Goal: Task Accomplishment & Management: Complete application form

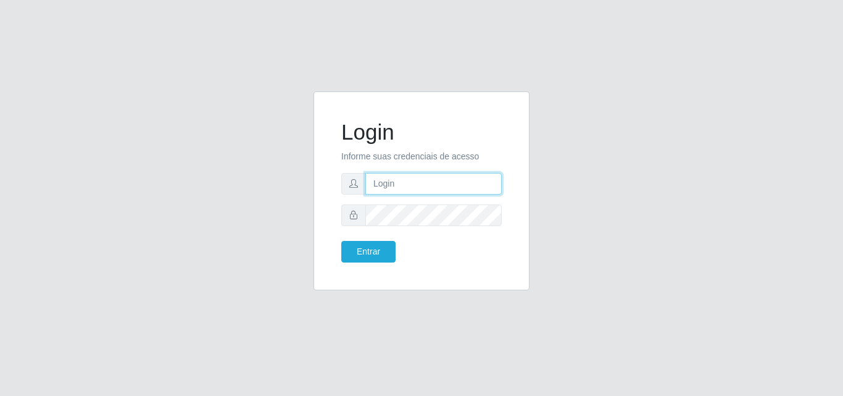
type input "analucia@cestao"
click at [412, 179] on input "analucia@cestao" at bounding box center [434, 184] width 136 height 22
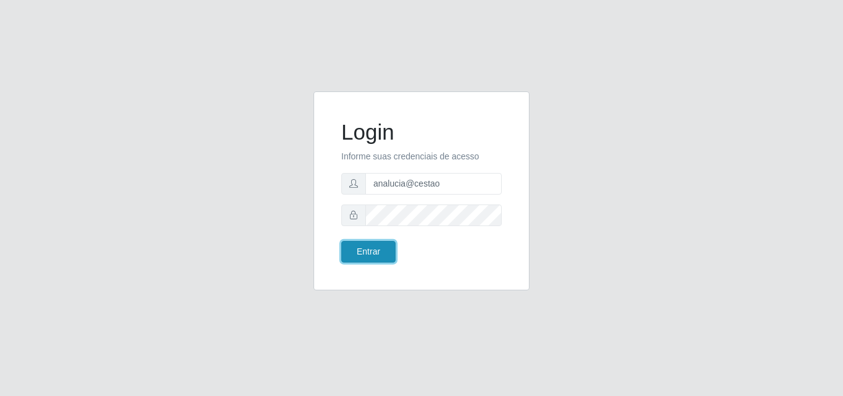
click at [381, 241] on button "Entrar" at bounding box center [368, 252] width 54 height 22
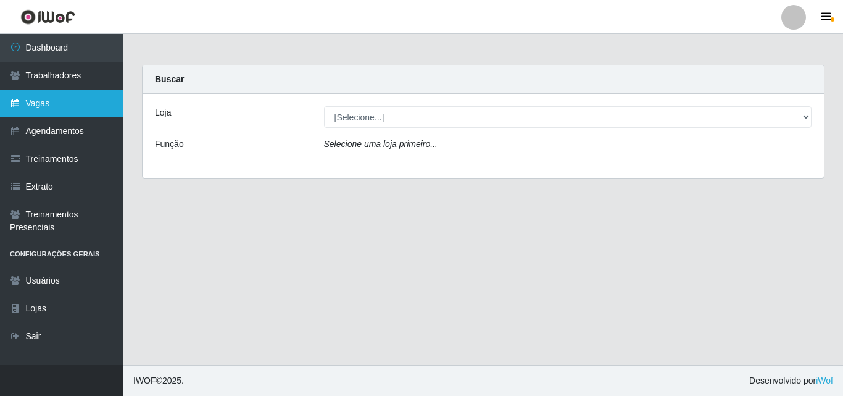
click at [25, 114] on link "Vagas" at bounding box center [61, 104] width 123 height 28
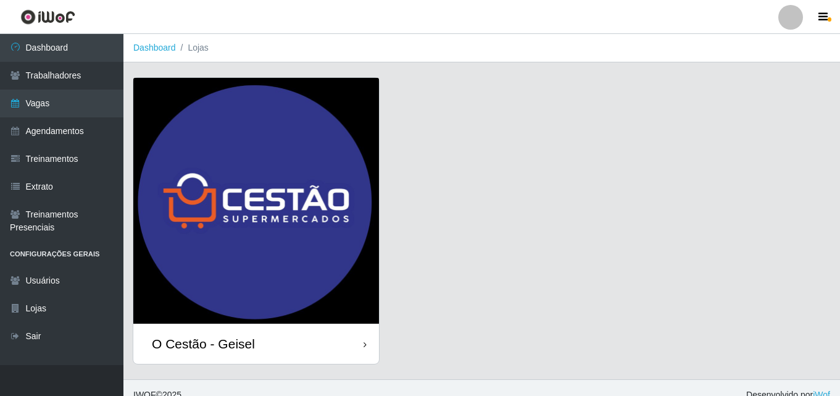
click at [196, 343] on div "O Cestão - Geisel" at bounding box center [203, 343] width 103 height 15
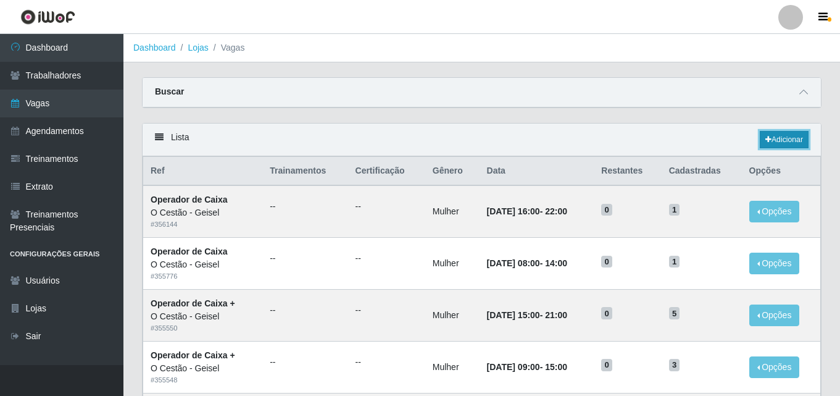
click at [760, 143] on link "Adicionar" at bounding box center [784, 139] width 49 height 17
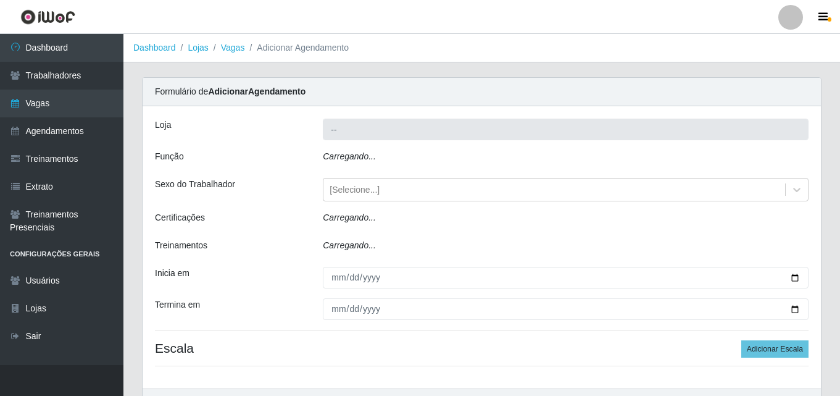
type input "O Cestão - Geisel"
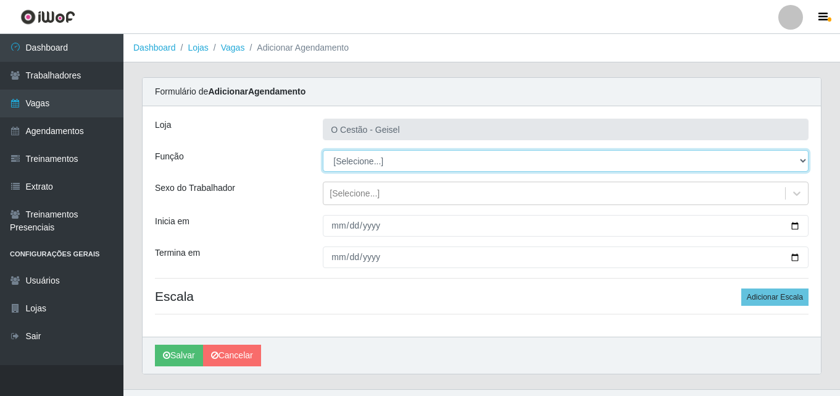
click at [382, 162] on select "[Selecione...] ASG ASG + ASG ++ Auxiliar de Estoque Auxiliar de Estoque + Auxil…" at bounding box center [566, 161] width 486 height 22
select select "22"
click at [323, 150] on select "[Selecione...] ASG ASG + ASG ++ Auxiliar de Estoque Auxiliar de Estoque + Auxil…" at bounding box center [566, 161] width 486 height 22
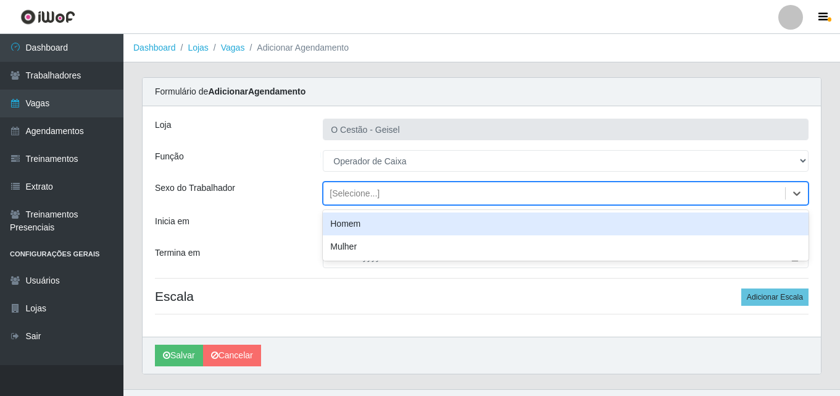
click at [350, 194] on div "[Selecione...]" at bounding box center [355, 193] width 50 height 13
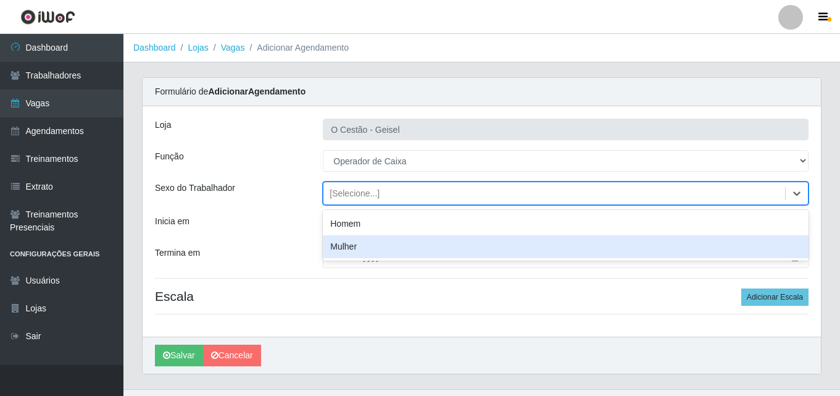
click at [356, 243] on div "Mulher" at bounding box center [566, 246] width 486 height 23
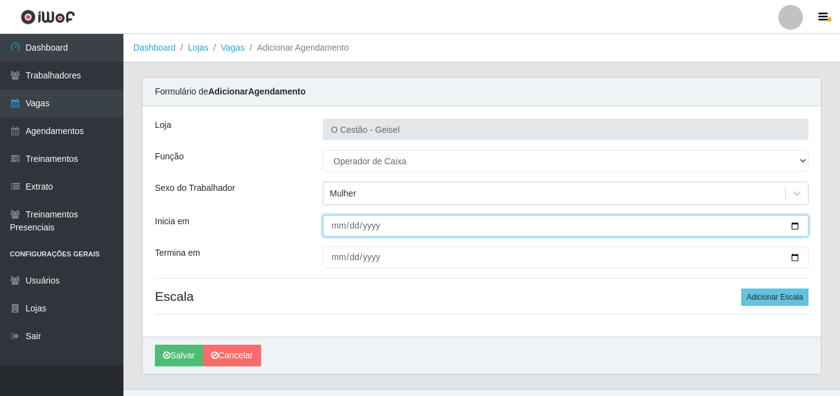
click at [337, 227] on input "Inicia em" at bounding box center [566, 226] width 486 height 22
type input "[DATE]"
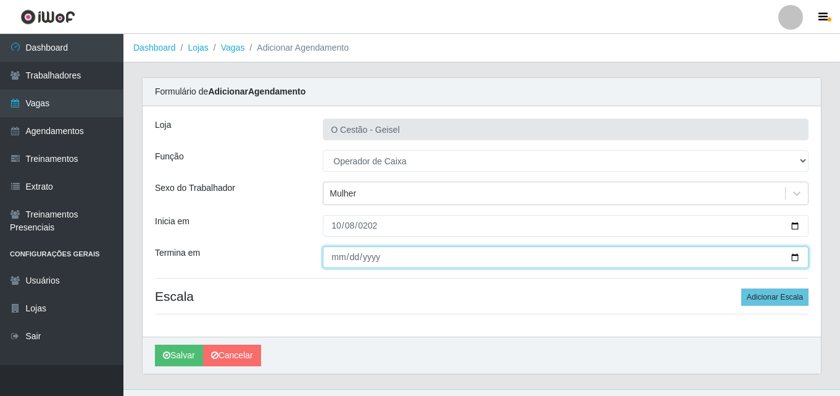
click at [335, 253] on input "Termina em" at bounding box center [566, 257] width 486 height 22
type input "[DATE]"
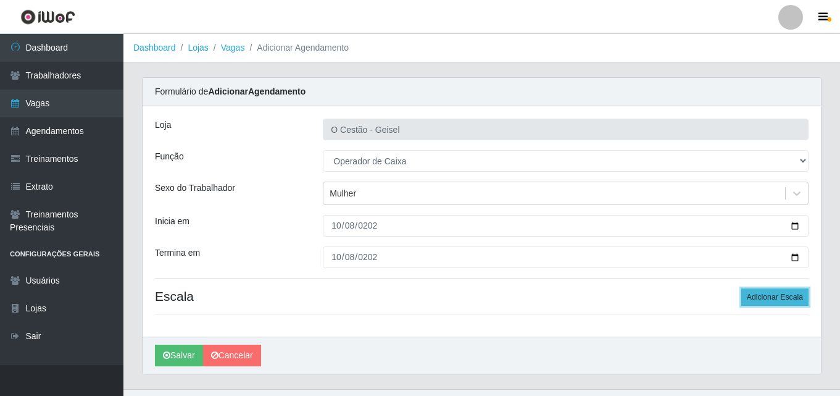
click at [767, 295] on button "Adicionar Escala" at bounding box center [775, 296] width 67 height 17
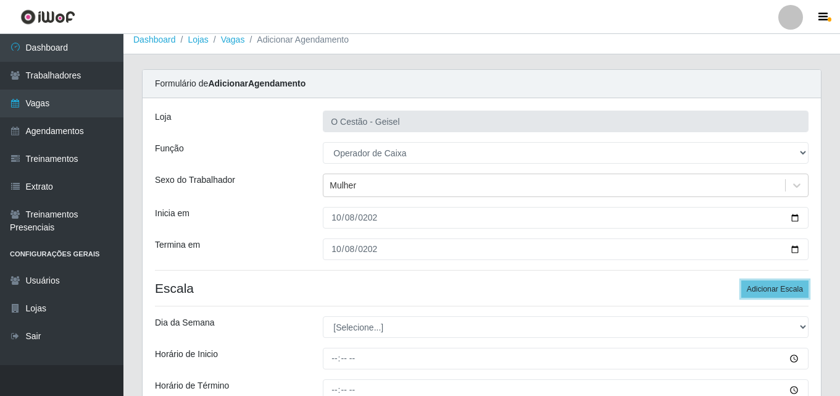
scroll to position [123, 0]
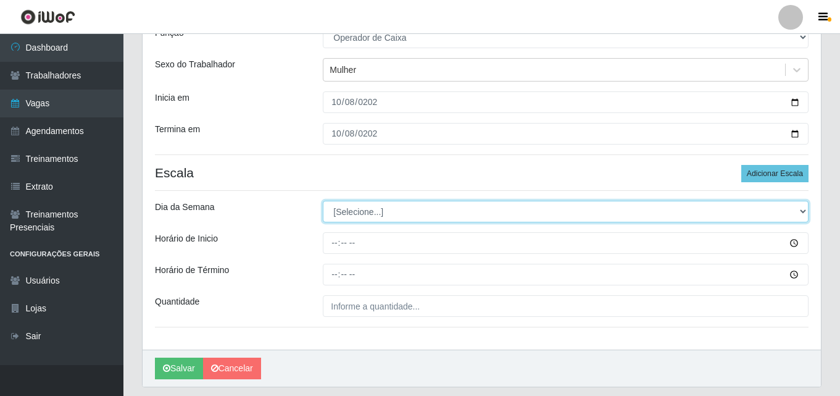
click at [349, 217] on select "[Selecione...] Segunda Terça Quarta Quinta Sexta Sábado Domingo" at bounding box center [566, 212] width 486 height 22
select select "3"
click at [323, 201] on select "[Selecione...] Segunda Terça Quarta Quinta Sexta Sábado Domingo" at bounding box center [566, 212] width 486 height 22
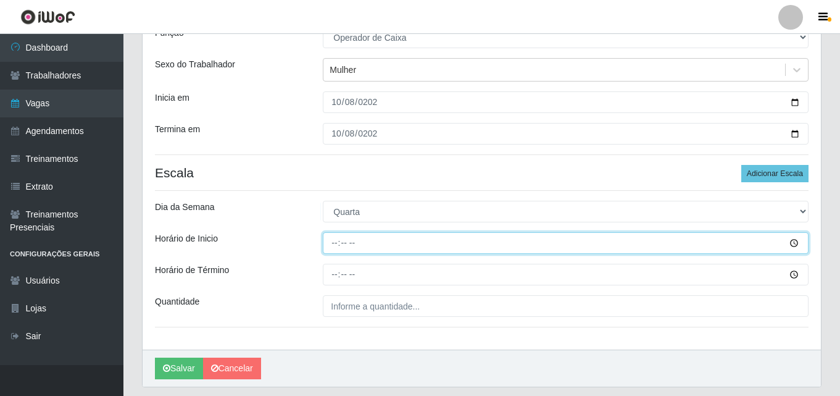
click at [330, 243] on input "Horário de Inicio" at bounding box center [566, 243] width 486 height 22
type input "16:00"
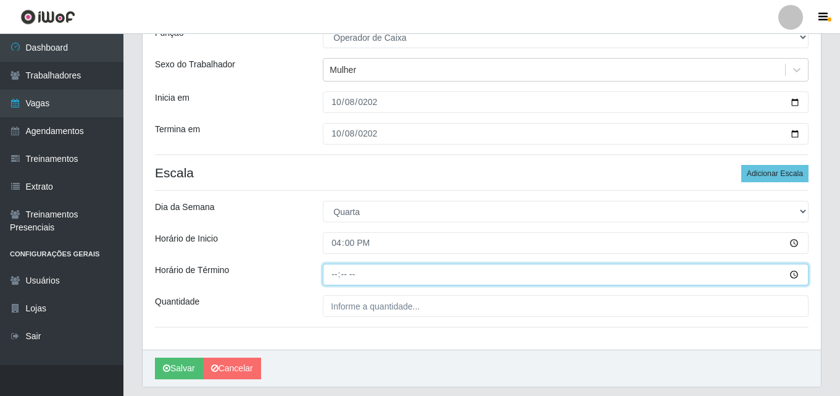
click at [332, 274] on input "Horário de Término" at bounding box center [566, 275] width 486 height 22
type input "22:00"
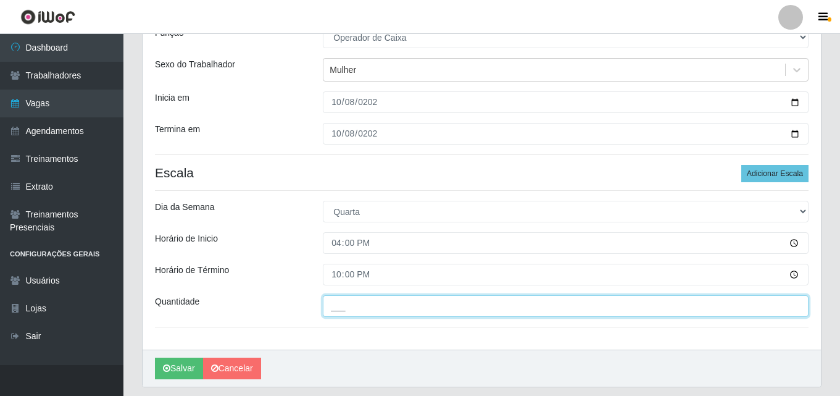
click at [367, 308] on input "___" at bounding box center [566, 306] width 486 height 22
type input "2__"
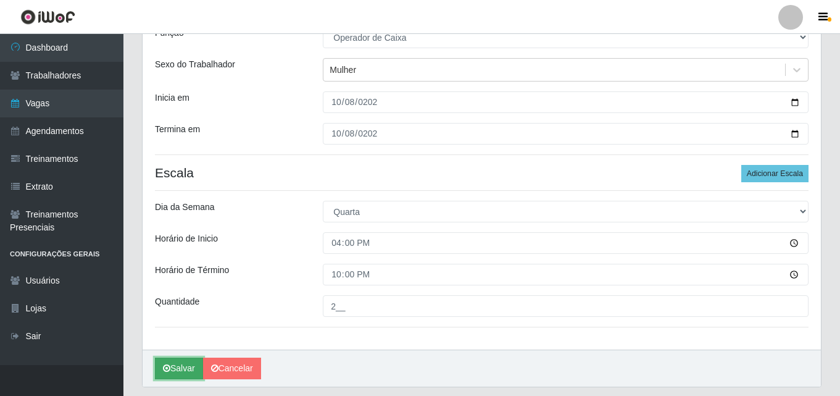
click at [167, 375] on button "Salvar" at bounding box center [179, 368] width 48 height 22
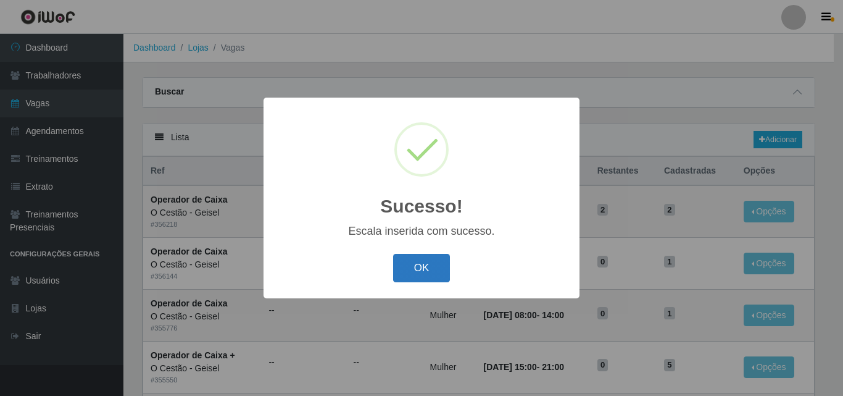
click at [414, 265] on button "OK" at bounding box center [421, 268] width 57 height 29
